Goal: Transaction & Acquisition: Purchase product/service

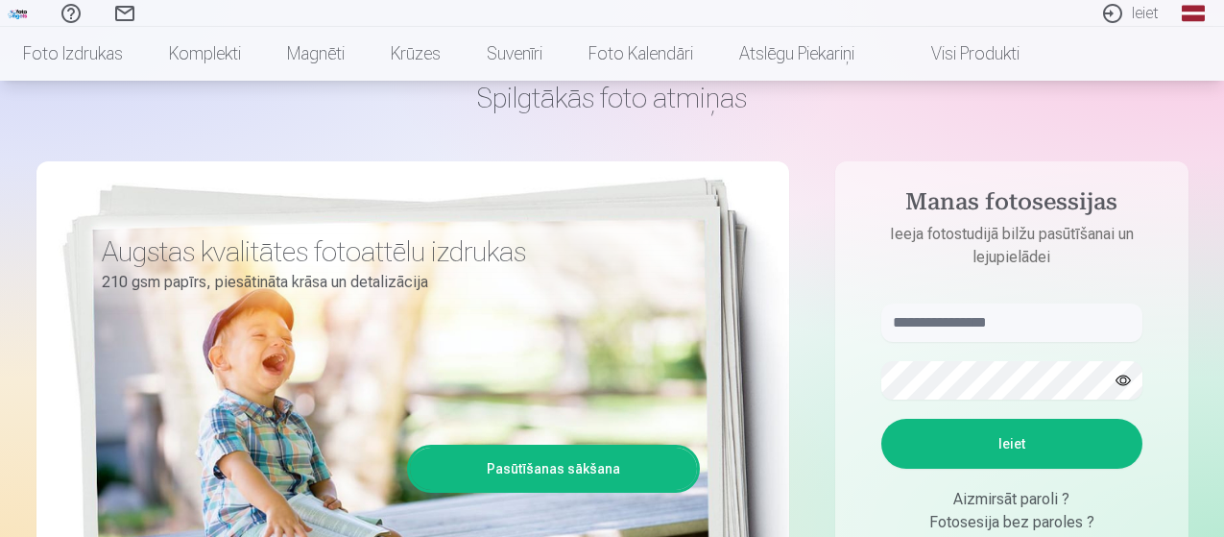
scroll to position [192, 0]
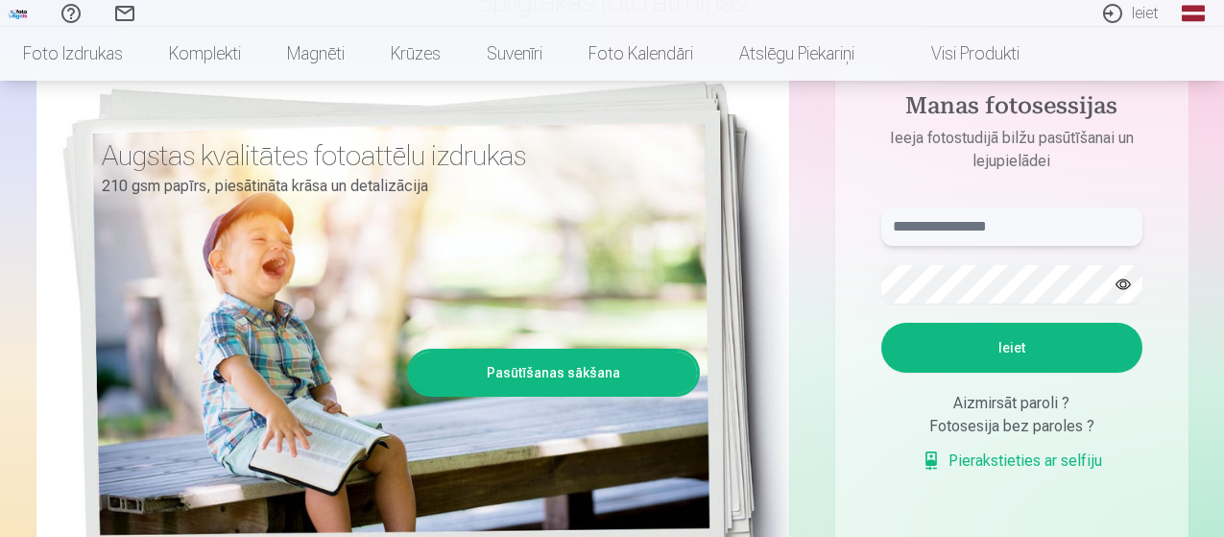
click at [1027, 221] on input "text" at bounding box center [1011, 226] width 261 height 38
type input "**********"
click at [1061, 347] on button "Ieiet" at bounding box center [1011, 348] width 261 height 50
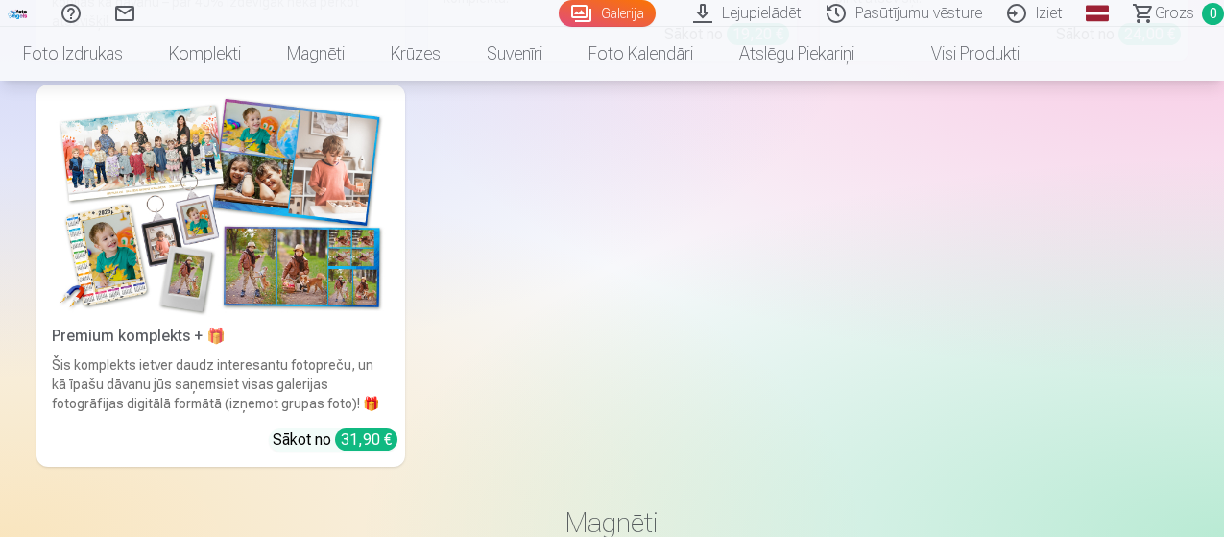
scroll to position [5103, 0]
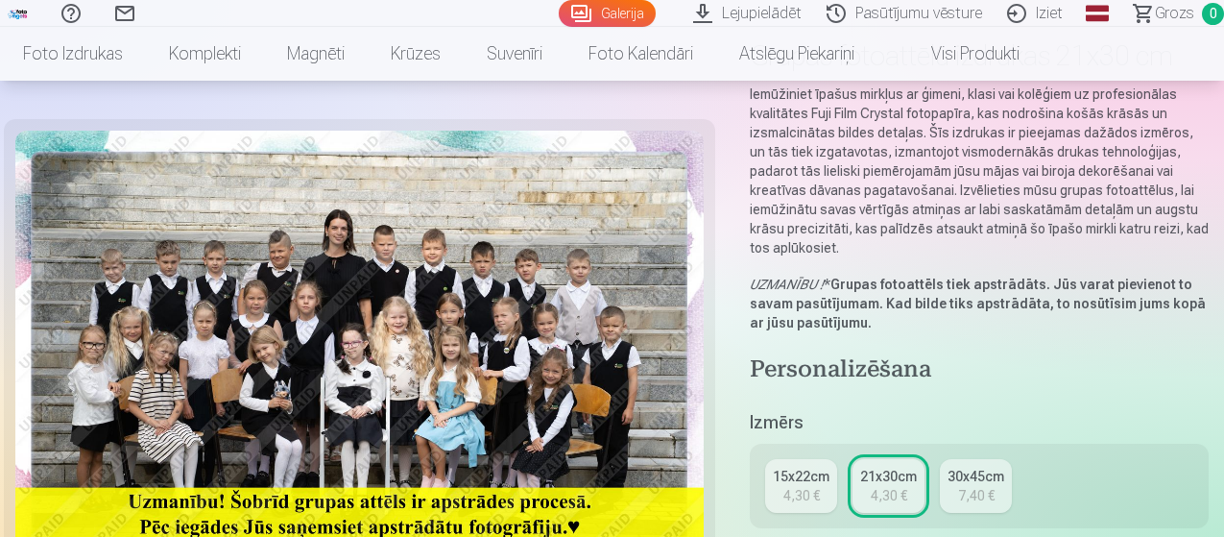
scroll to position [192, 0]
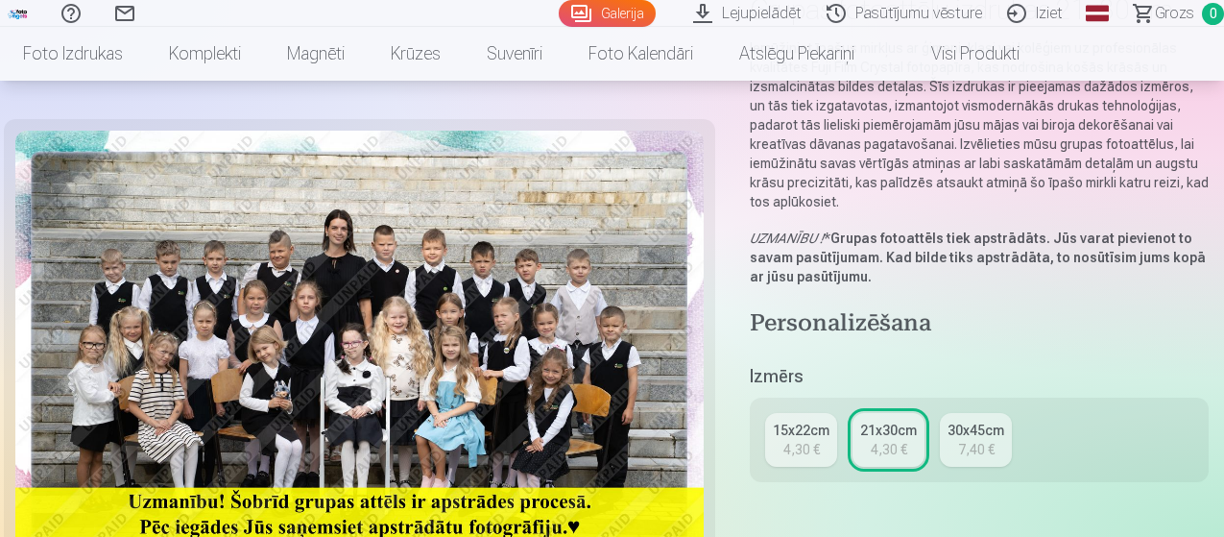
click at [797, 440] on div "4,30 €" at bounding box center [801, 449] width 36 height 19
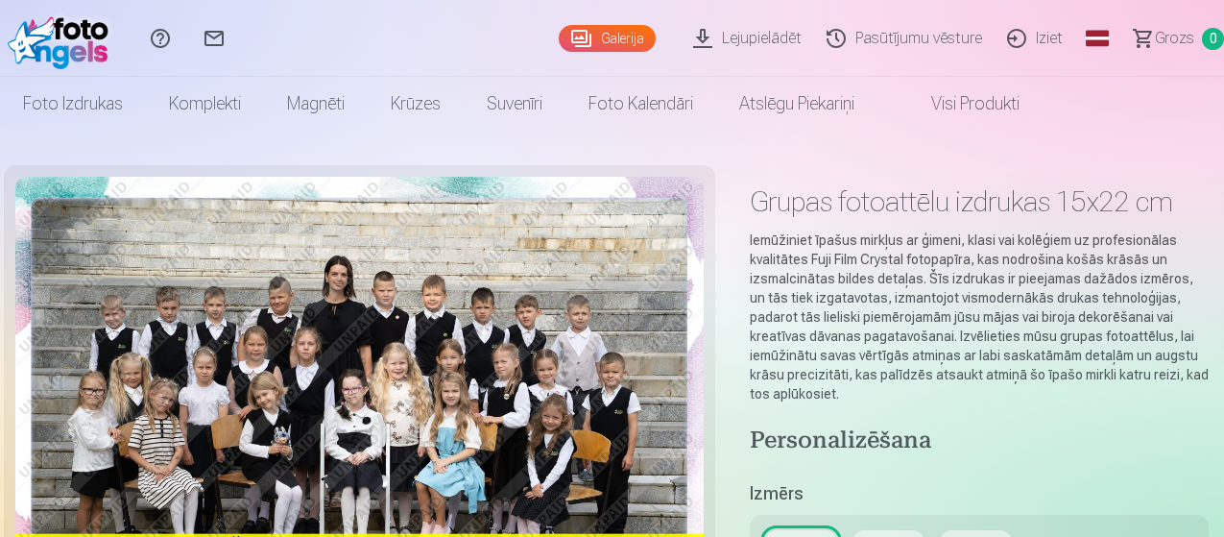
click at [975, 536] on div "30x45cm" at bounding box center [975, 547] width 57 height 19
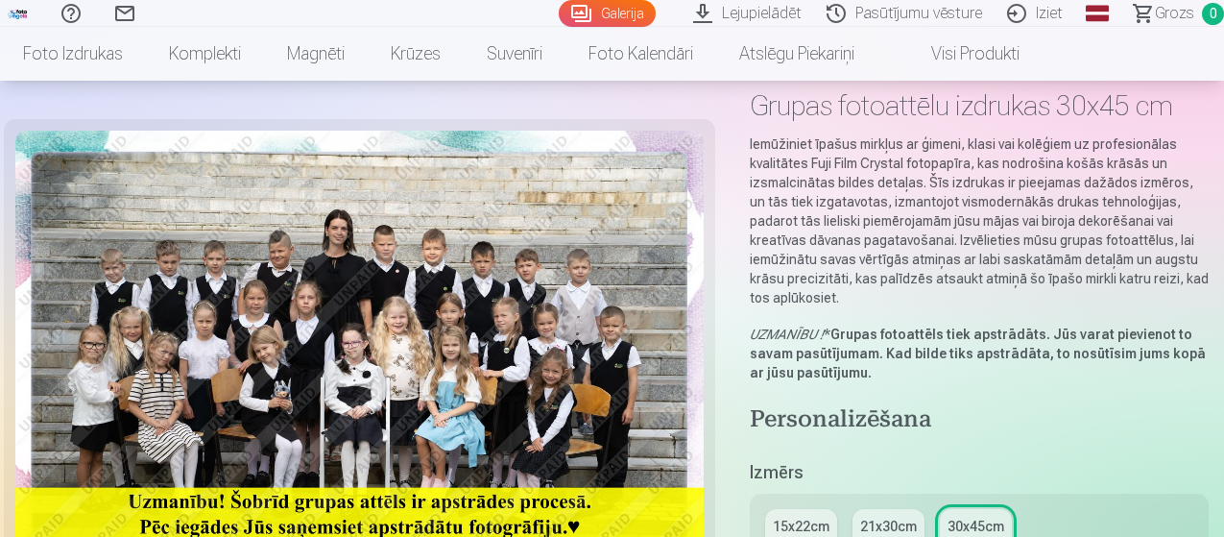
scroll to position [192, 0]
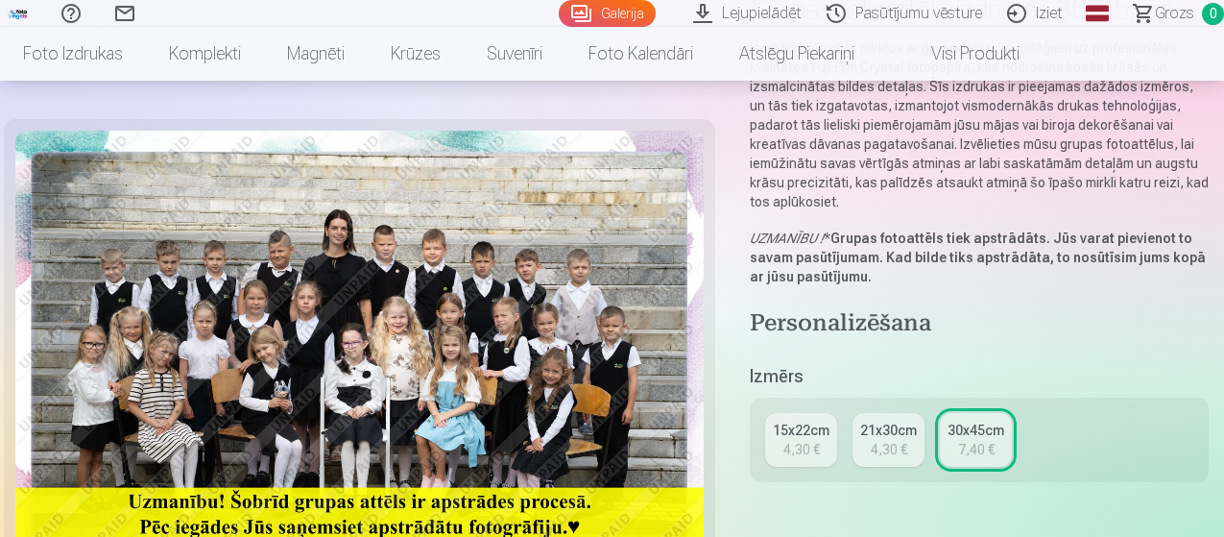
click at [902, 440] on div "4,30 €" at bounding box center [889, 449] width 36 height 19
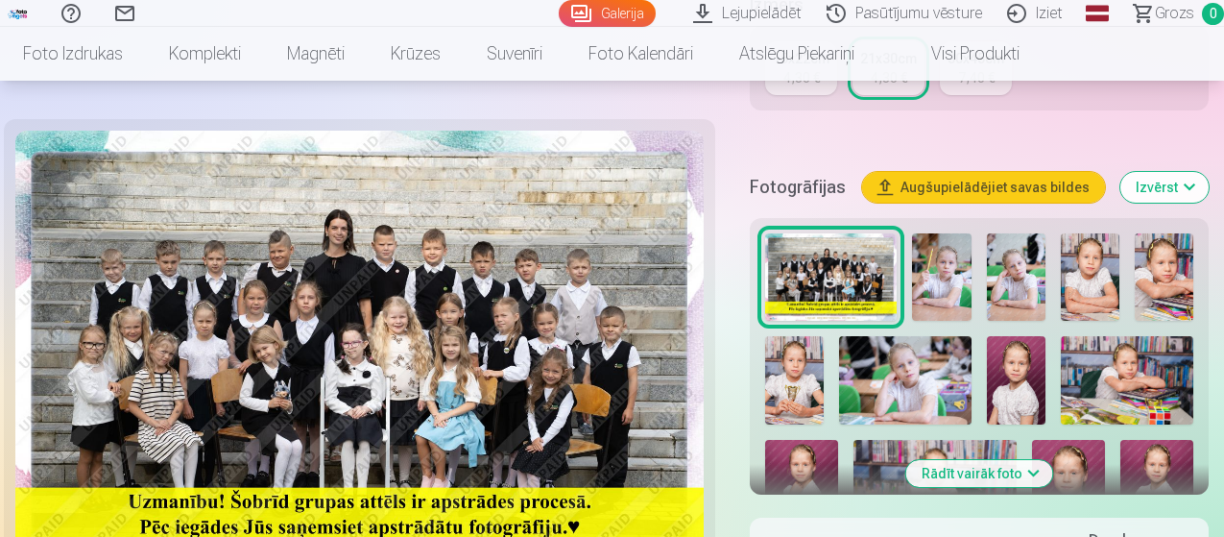
scroll to position [576, 0]
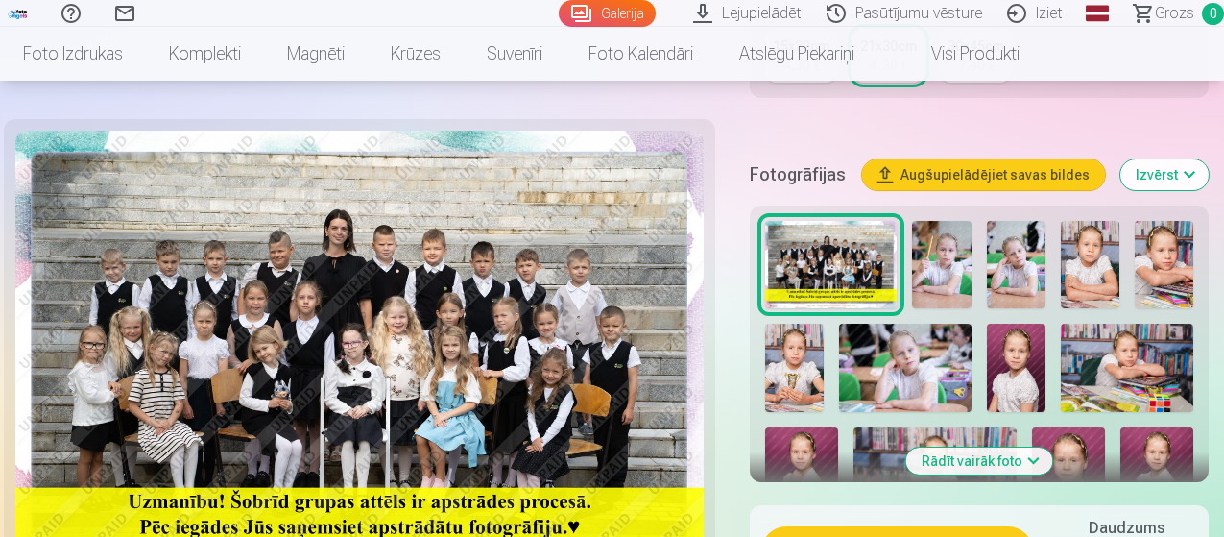
click at [960, 235] on img at bounding box center [941, 265] width 59 height 88
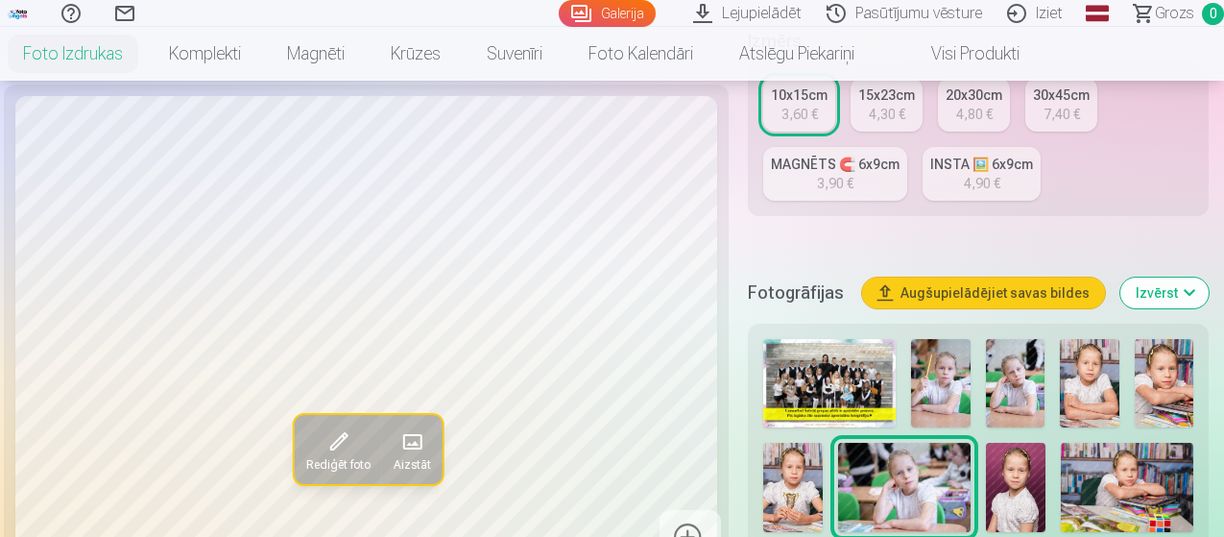
scroll to position [480, 0]
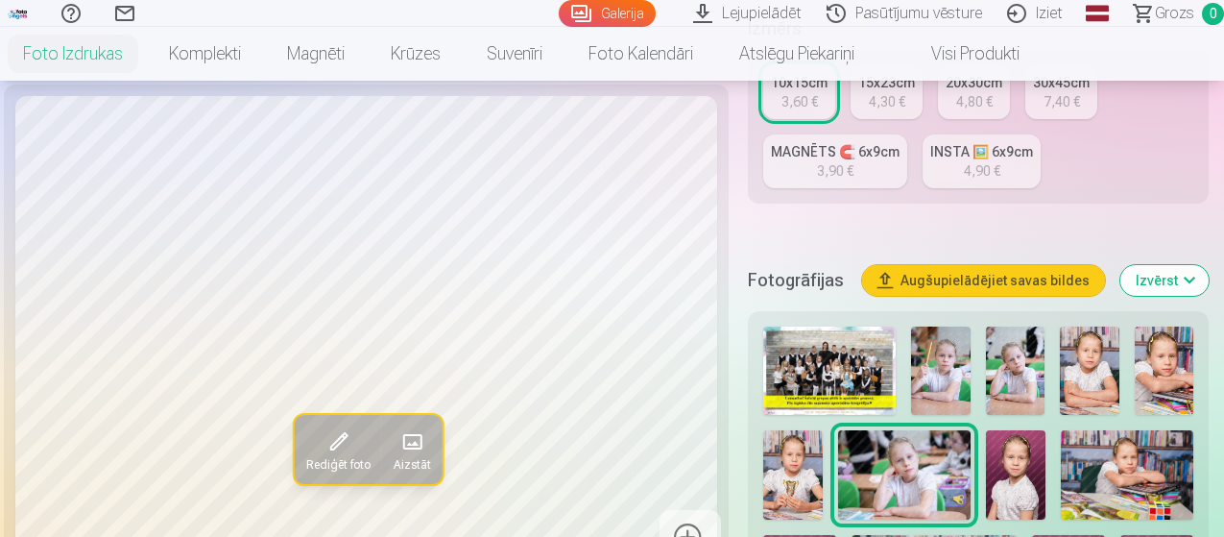
click at [940, 343] on img at bounding box center [940, 370] width 59 height 88
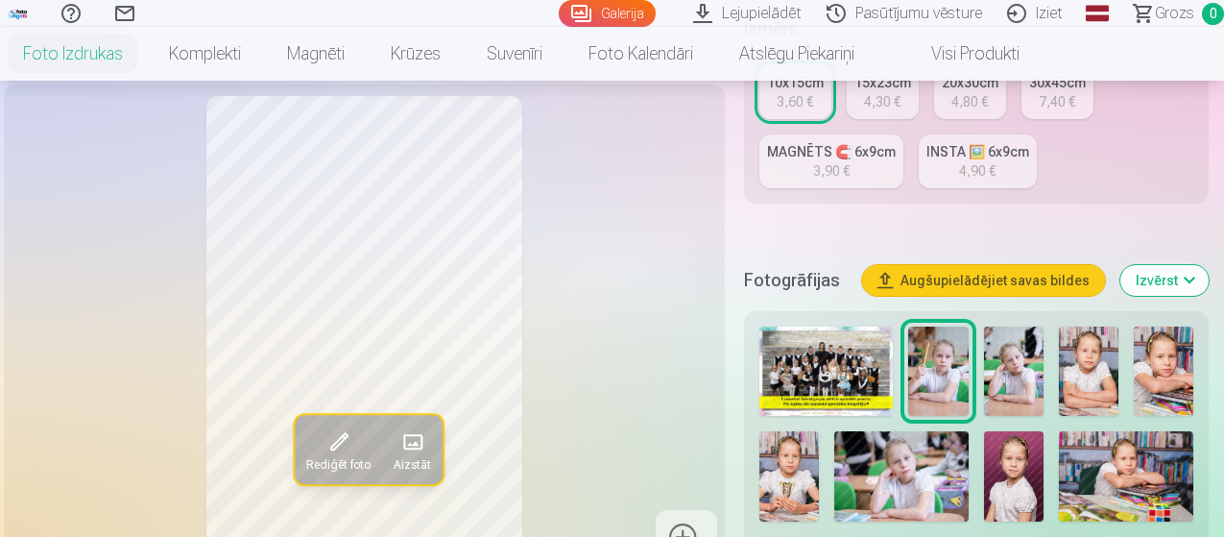
click at [1111, 345] on img at bounding box center [1089, 370] width 60 height 89
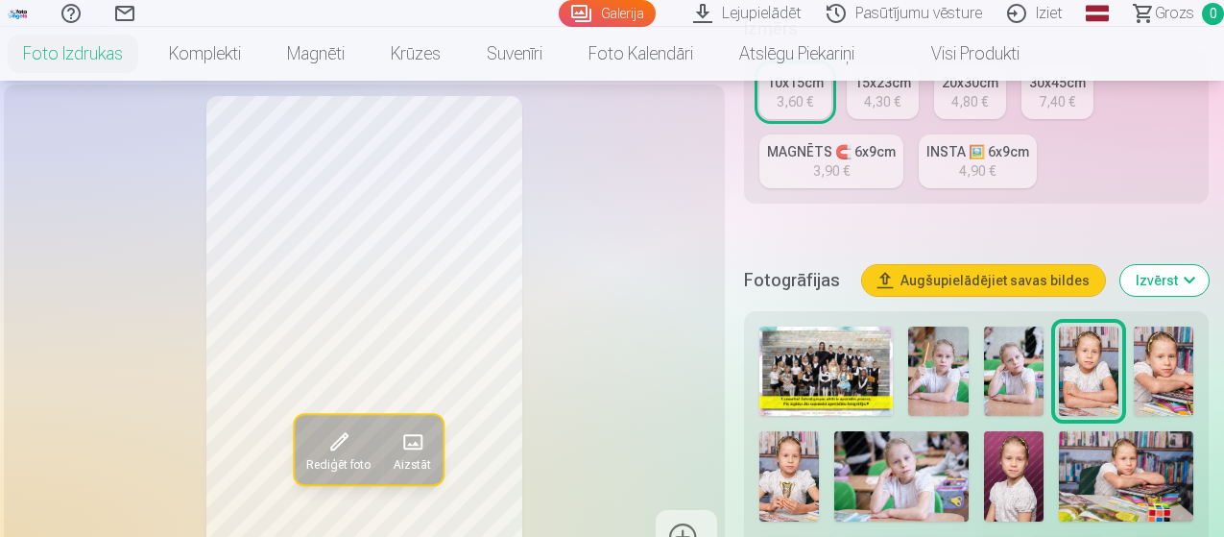
click at [1179, 346] on img at bounding box center [1164, 370] width 60 height 89
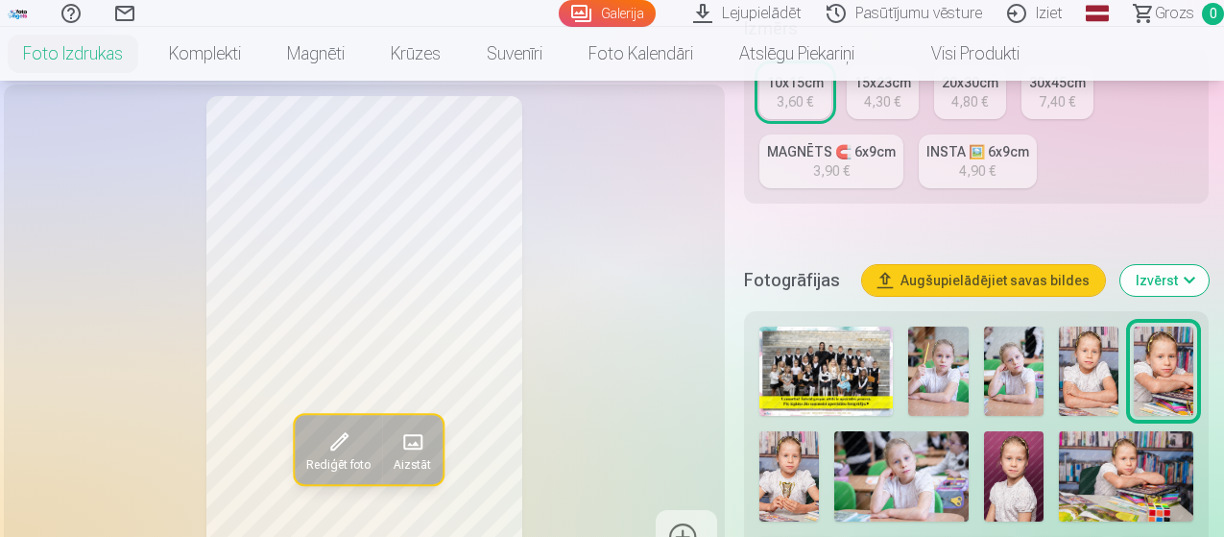
click at [809, 467] on img at bounding box center [789, 475] width 60 height 89
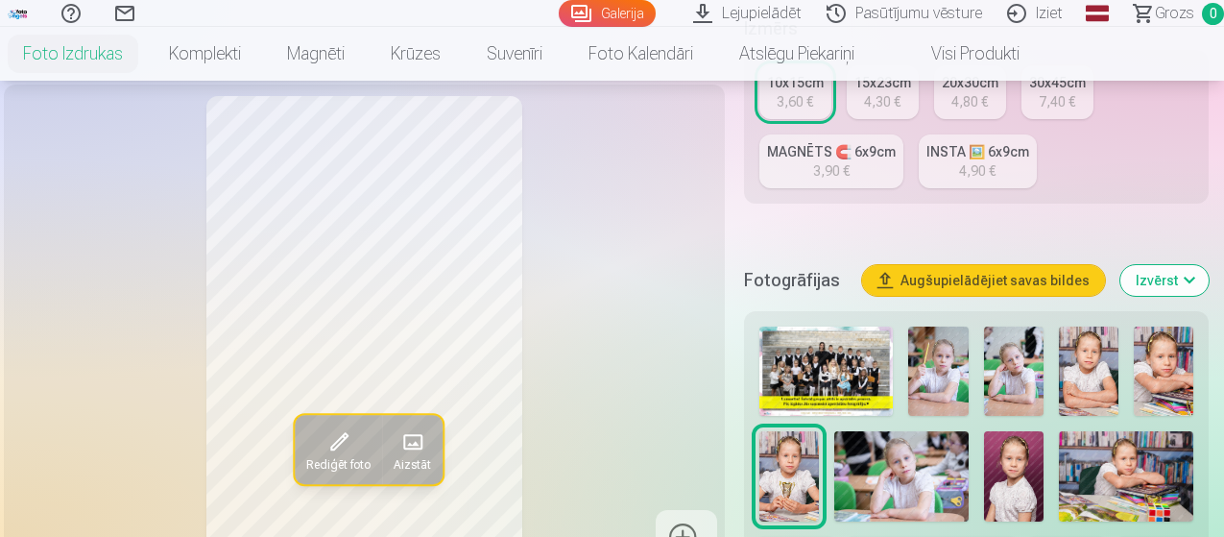
click at [921, 449] on img at bounding box center [901, 475] width 134 height 89
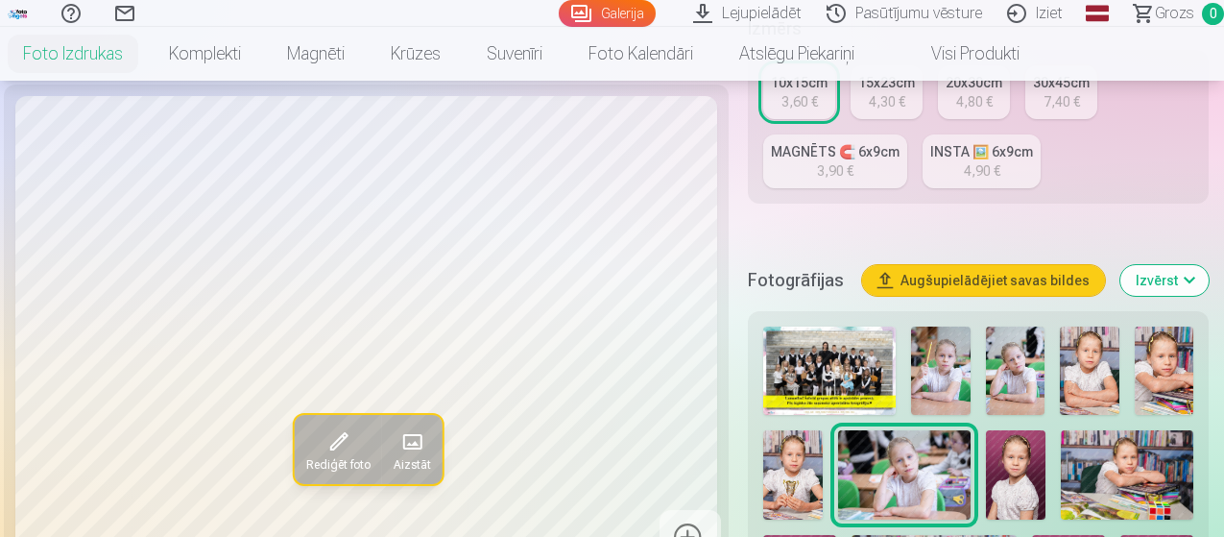
click at [1023, 447] on img at bounding box center [1016, 474] width 60 height 88
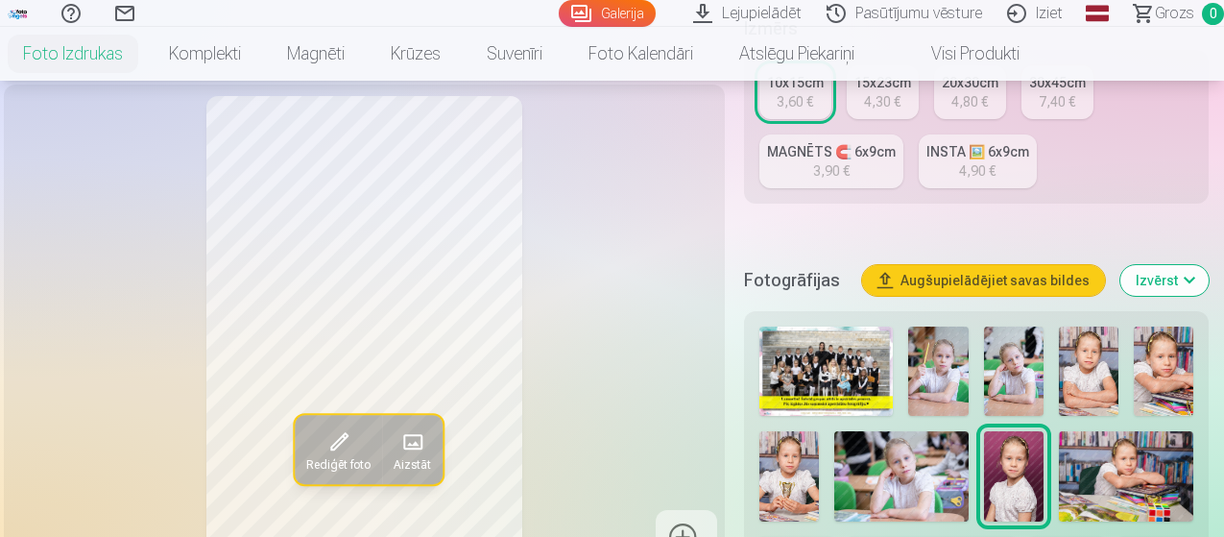
click at [1122, 457] on img at bounding box center [1126, 475] width 134 height 89
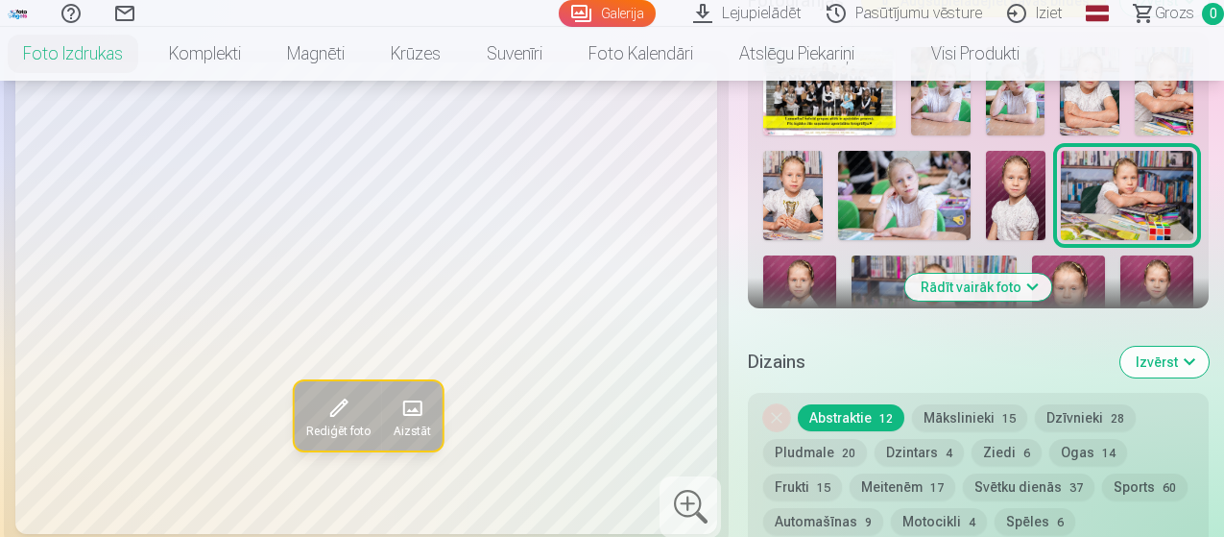
scroll to position [768, 0]
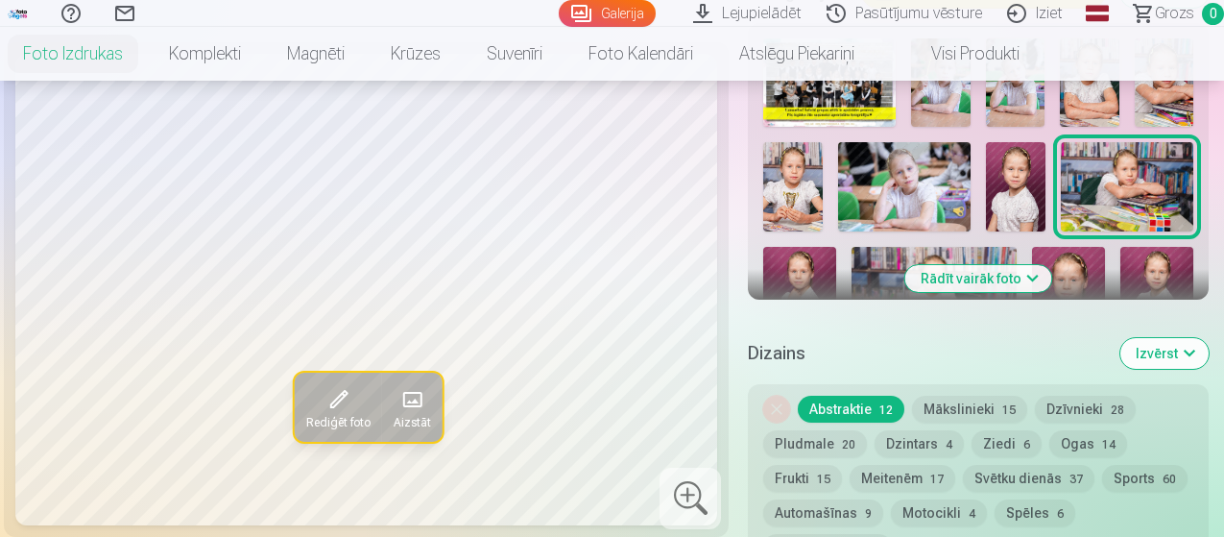
click at [980, 267] on button "Rādīt vairāk foto" at bounding box center [978, 278] width 147 height 27
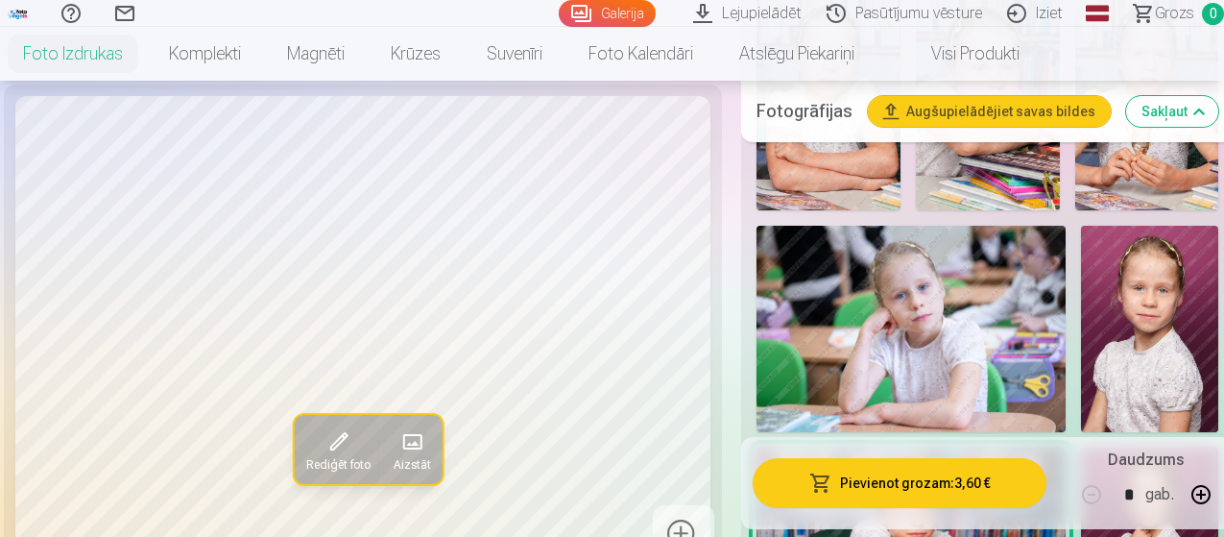
scroll to position [1056, 0]
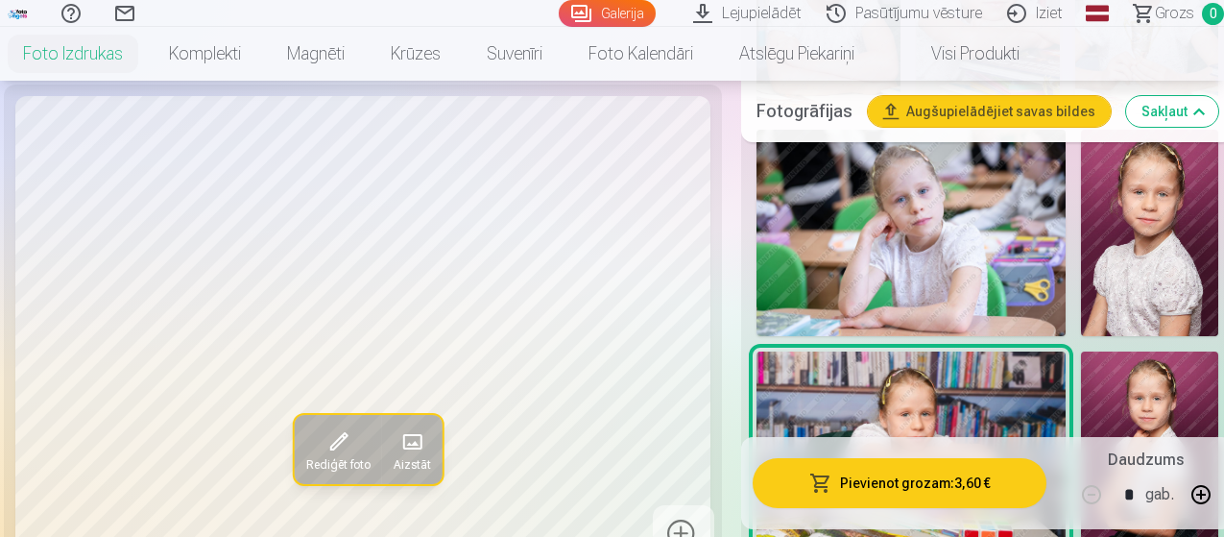
click at [988, 239] on img at bounding box center [910, 233] width 309 height 206
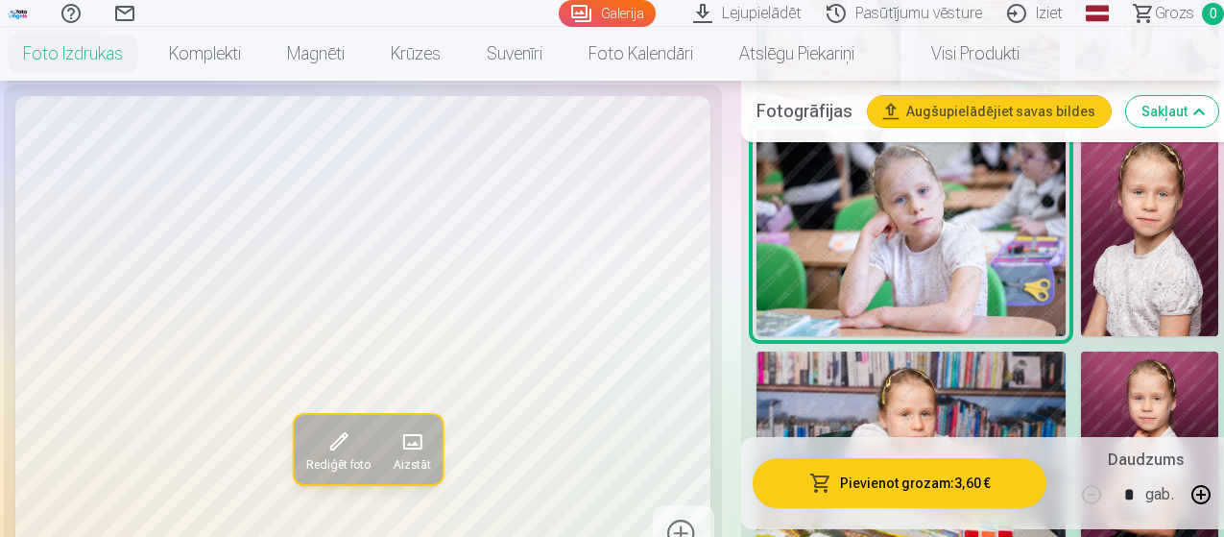
click at [1140, 243] on img at bounding box center [1149, 233] width 137 height 206
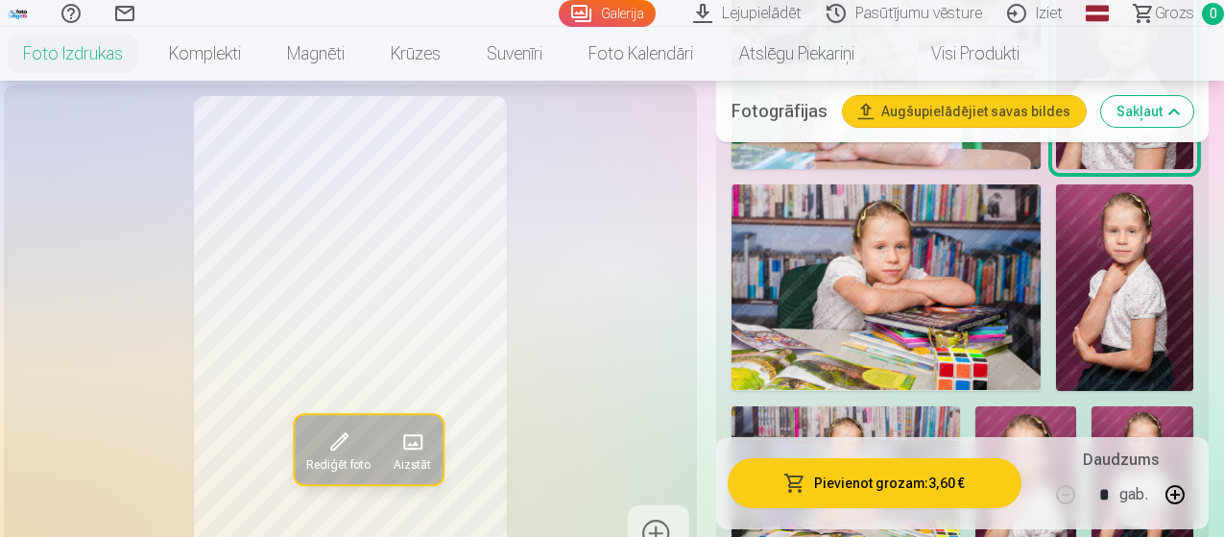
scroll to position [1248, 0]
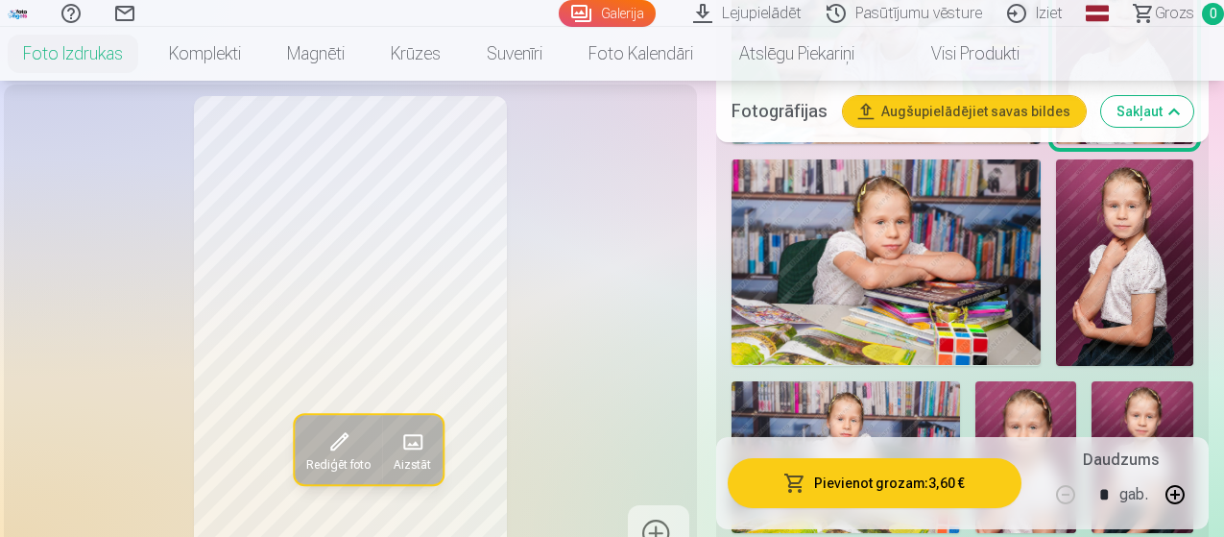
click at [990, 259] on img at bounding box center [885, 262] width 309 height 206
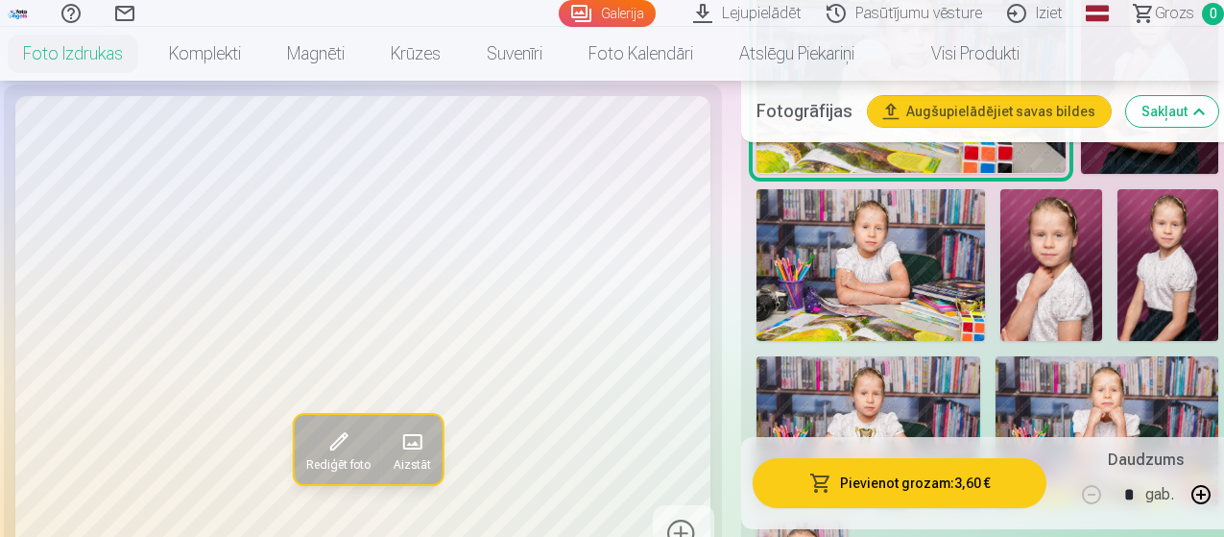
scroll to position [1536, 0]
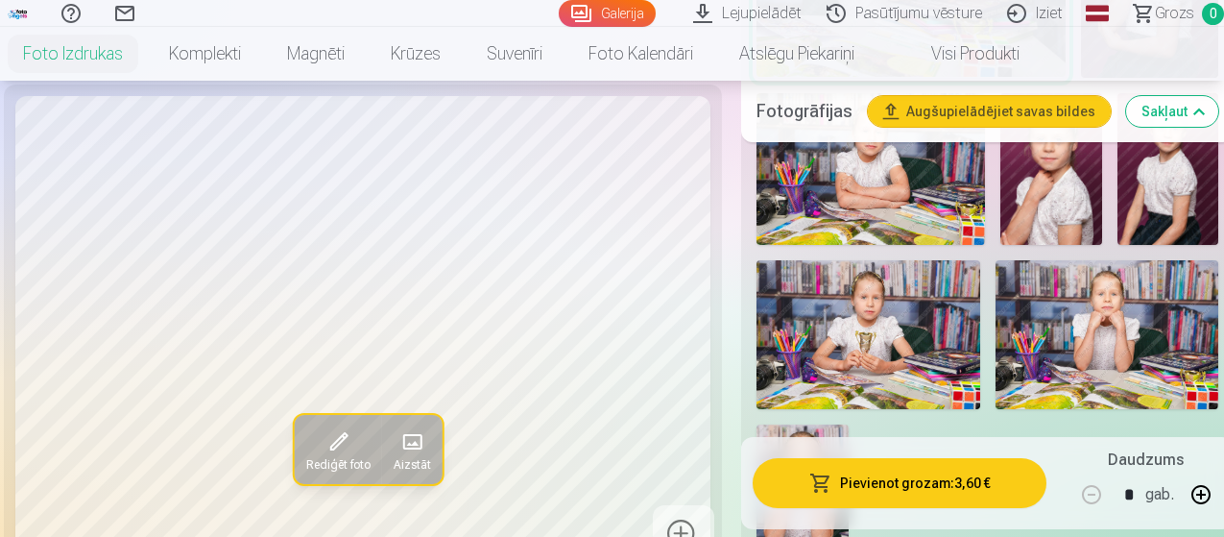
click at [1157, 310] on img at bounding box center [1107, 334] width 224 height 149
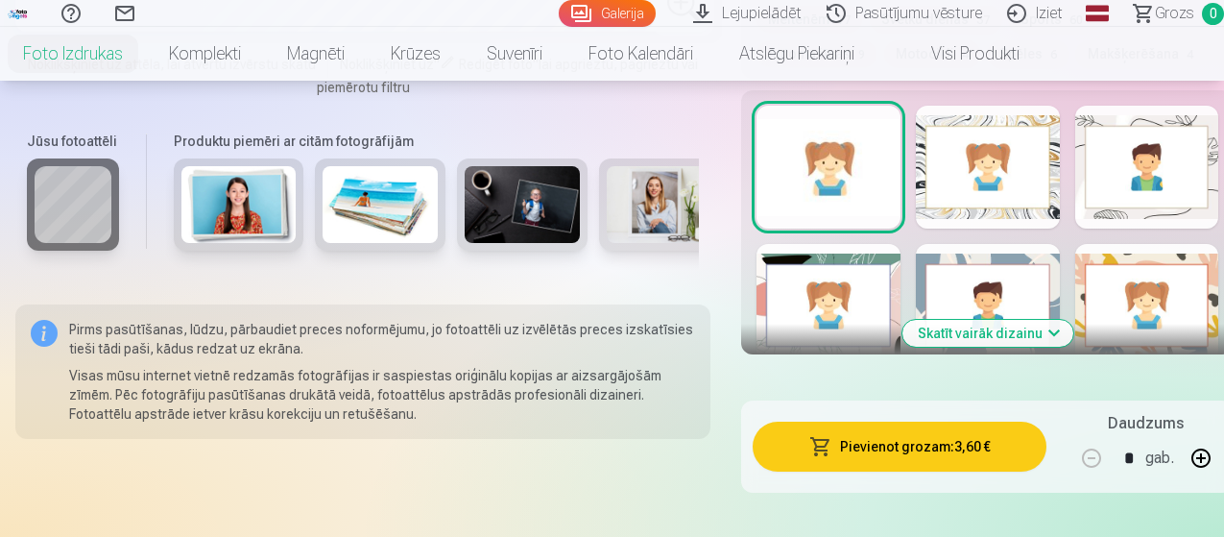
scroll to position [2496, 0]
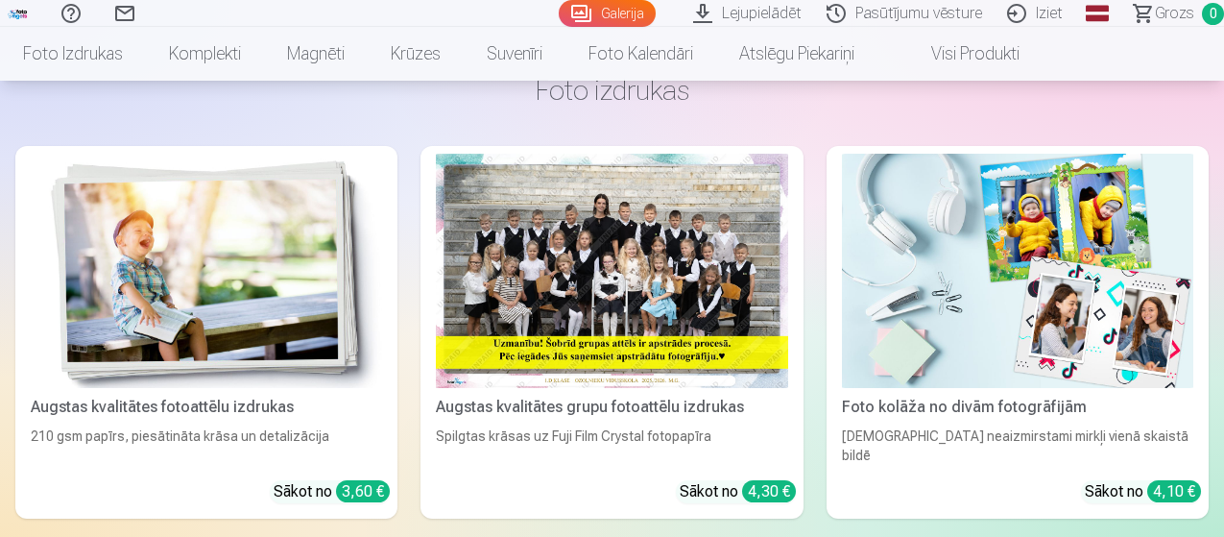
scroll to position [1339, 0]
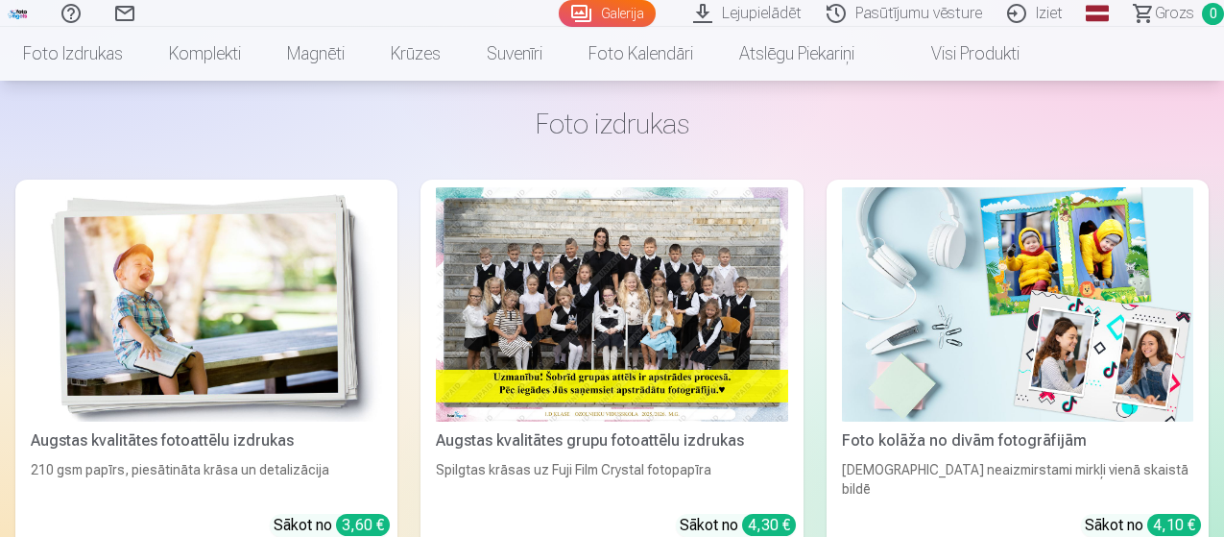
click at [842, 281] on img at bounding box center [1017, 304] width 351 height 234
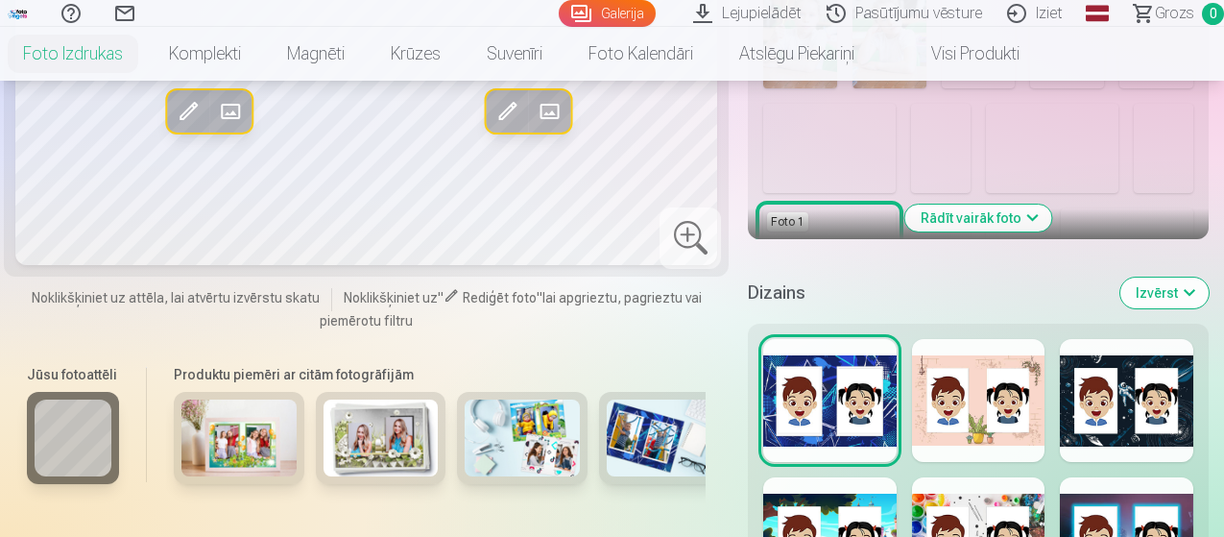
scroll to position [576, 0]
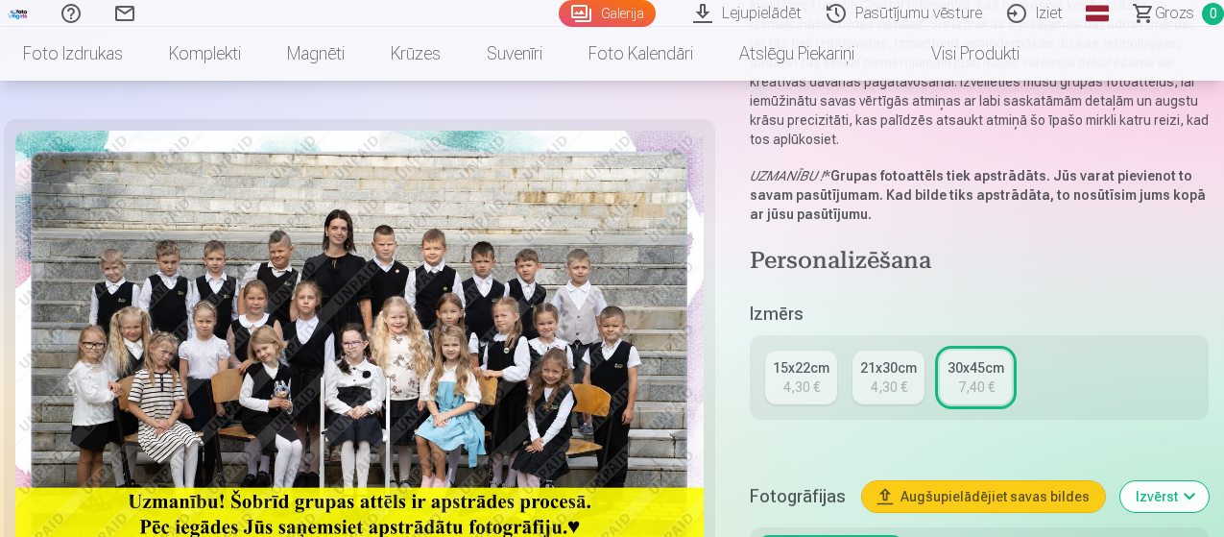
scroll to position [288, 0]
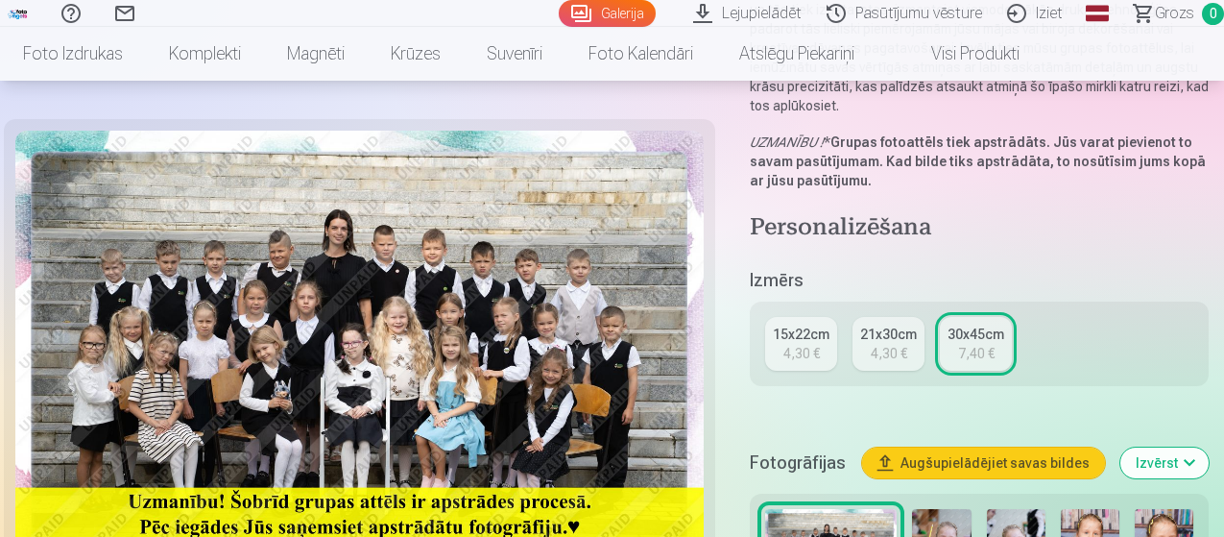
click at [893, 344] on div "4,30 €" at bounding box center [889, 353] width 36 height 19
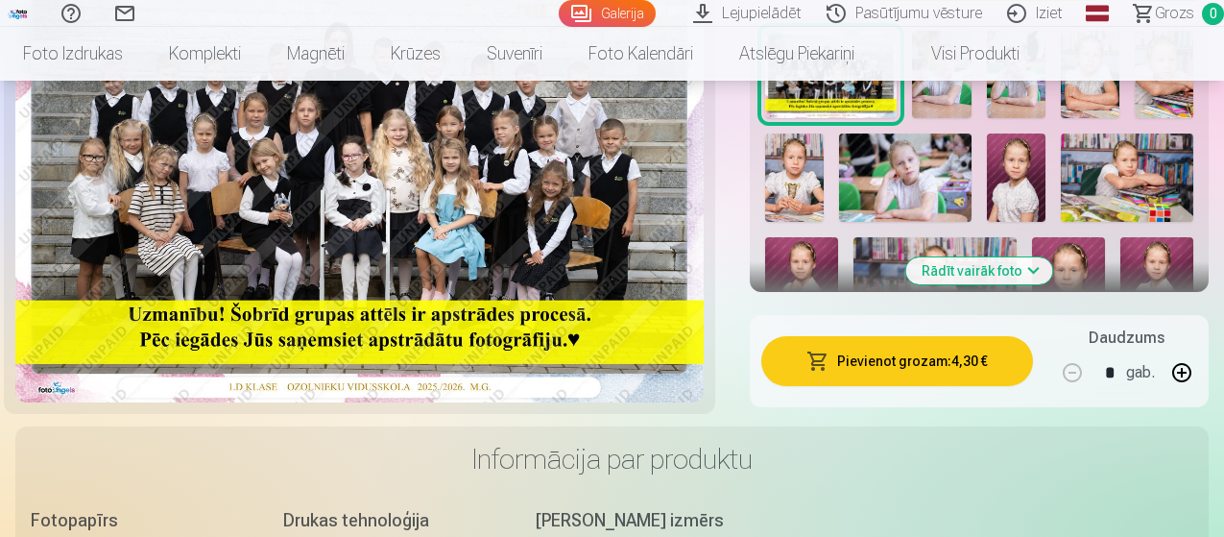
scroll to position [864, 0]
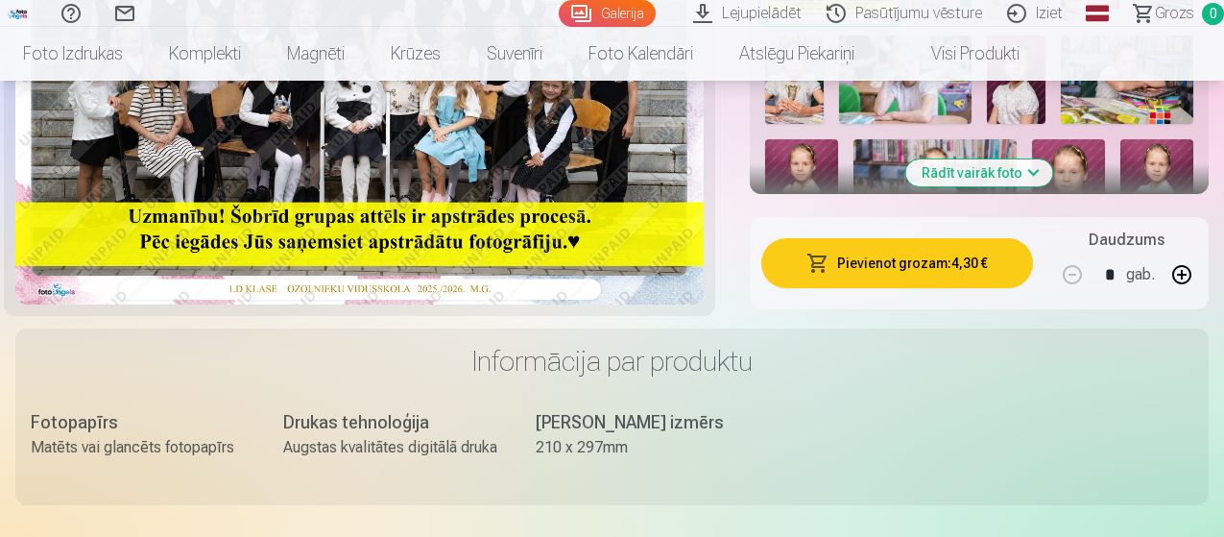
click at [970, 251] on button "Pievienot grozam : 4,30 €" at bounding box center [897, 263] width 272 height 50
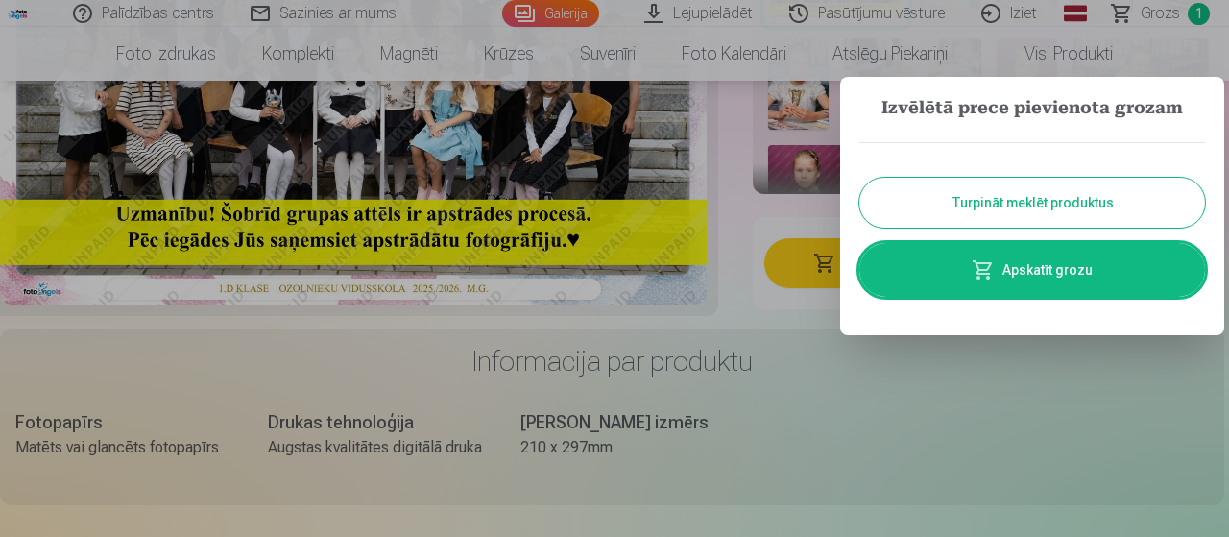
click at [917, 385] on div at bounding box center [614, 268] width 1229 height 537
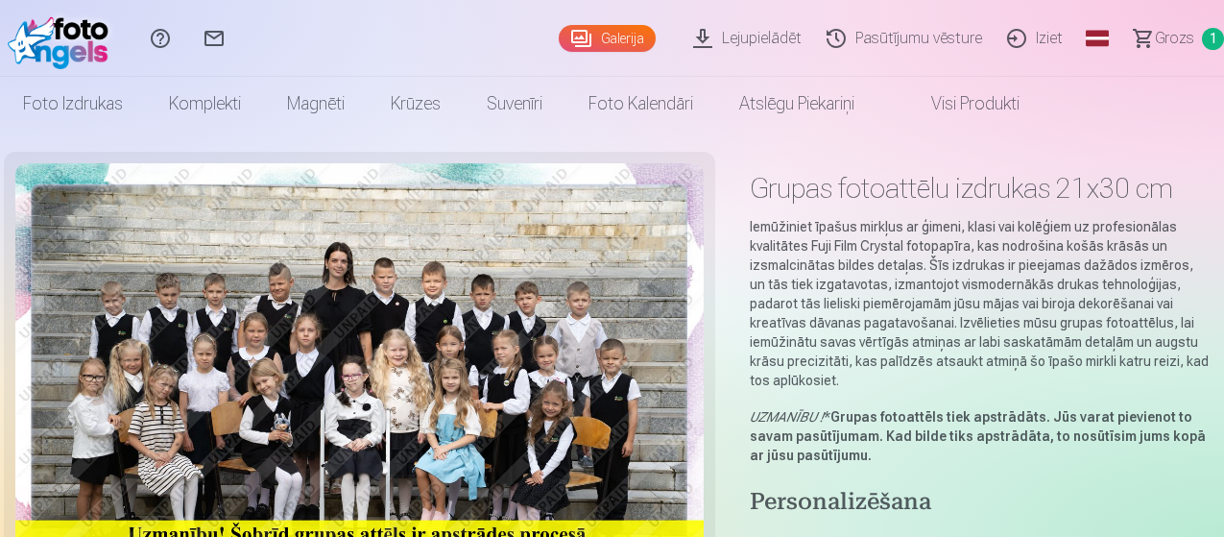
scroll to position [0, 0]
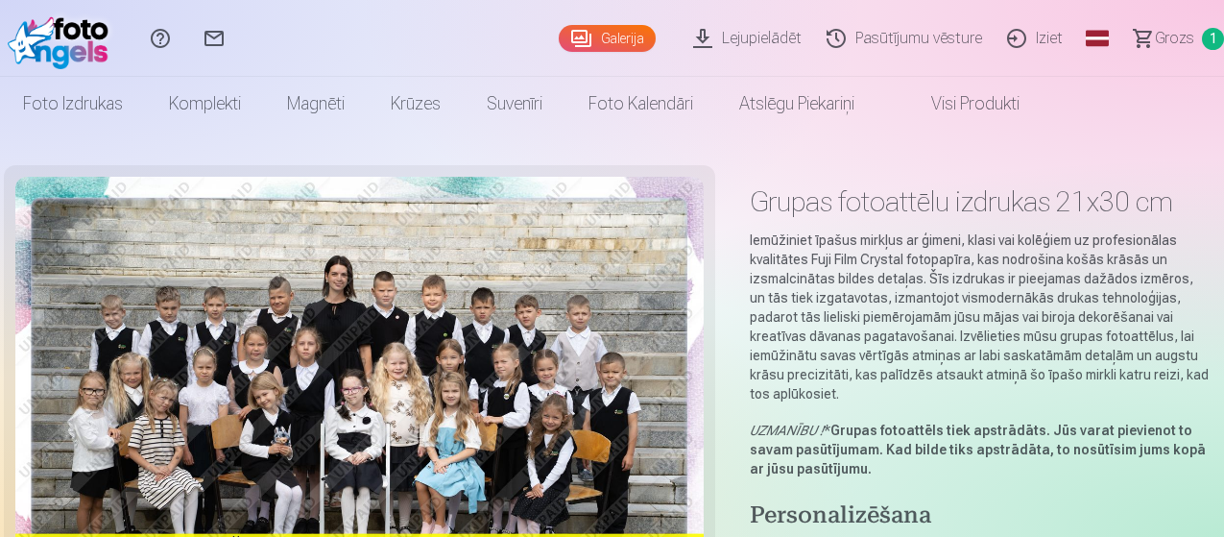
click at [1008, 36] on link "Iziet" at bounding box center [1037, 38] width 81 height 77
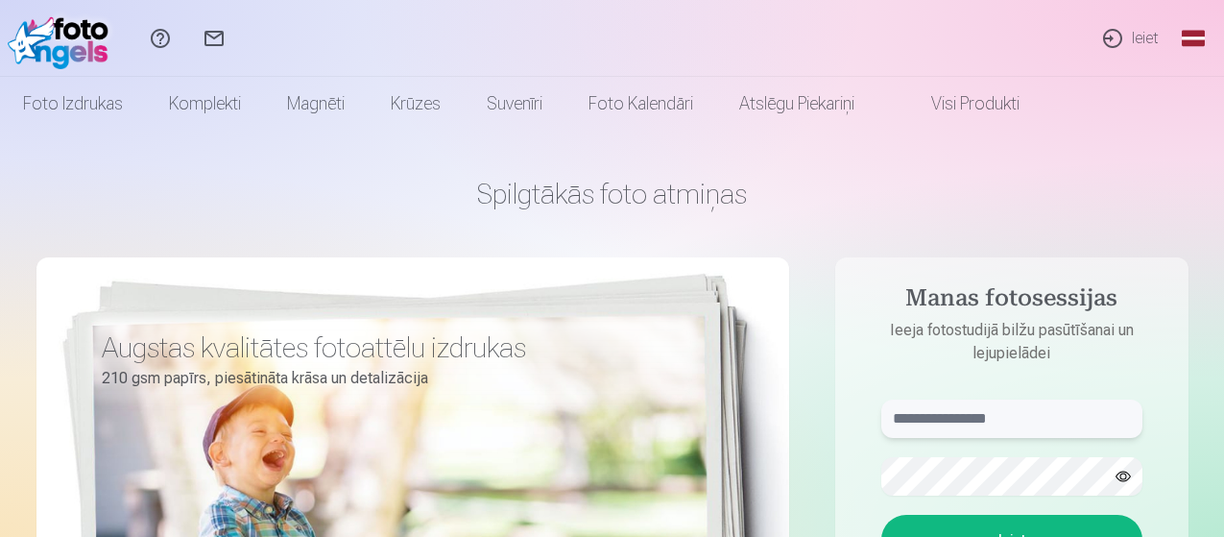
click at [942, 419] on input "text" at bounding box center [1011, 418] width 261 height 38
type input "**********"
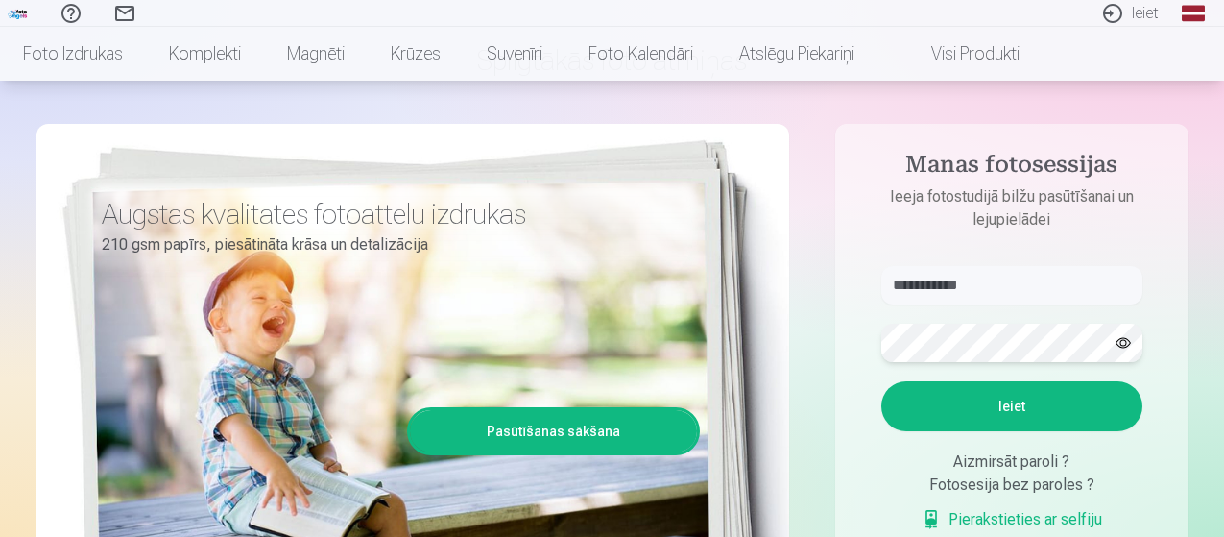
scroll to position [192, 0]
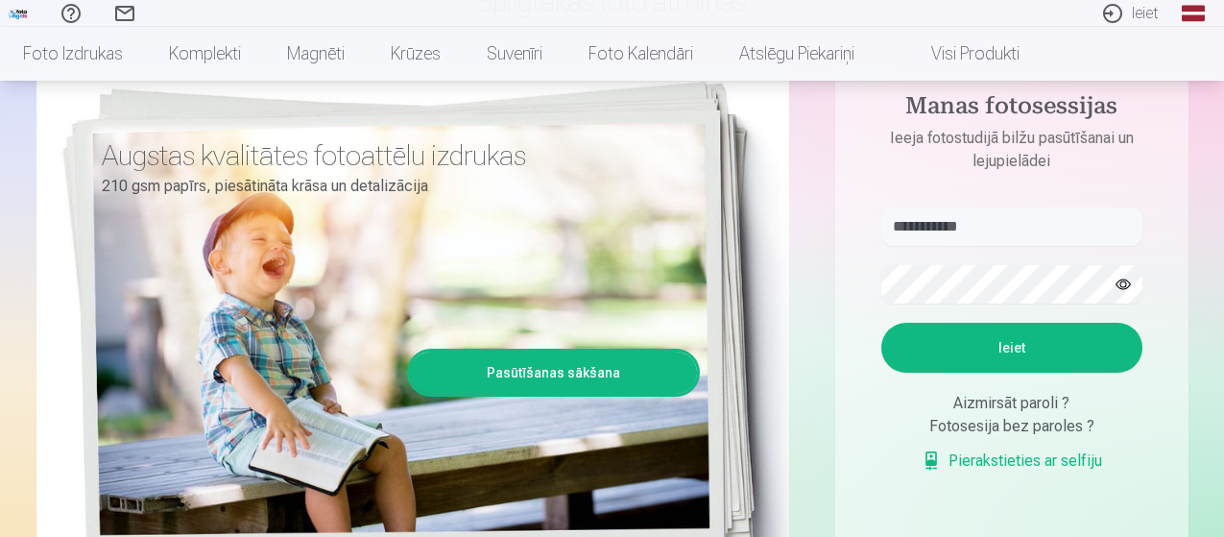
click at [1045, 338] on button "Ieiet" at bounding box center [1011, 348] width 261 height 50
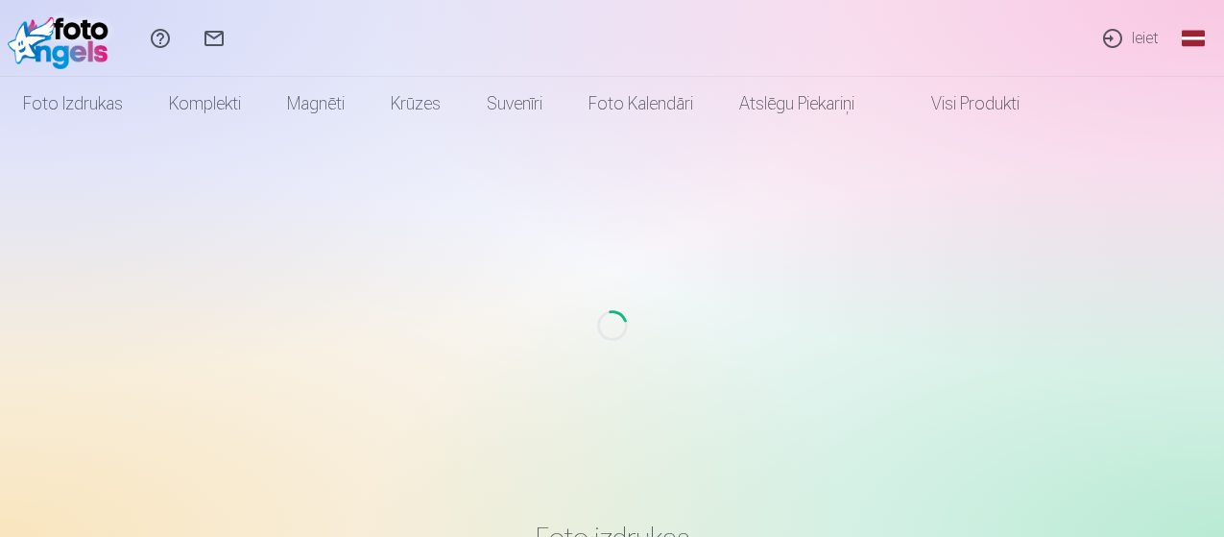
scroll to position [192, 0]
